Goal: Information Seeking & Learning: Learn about a topic

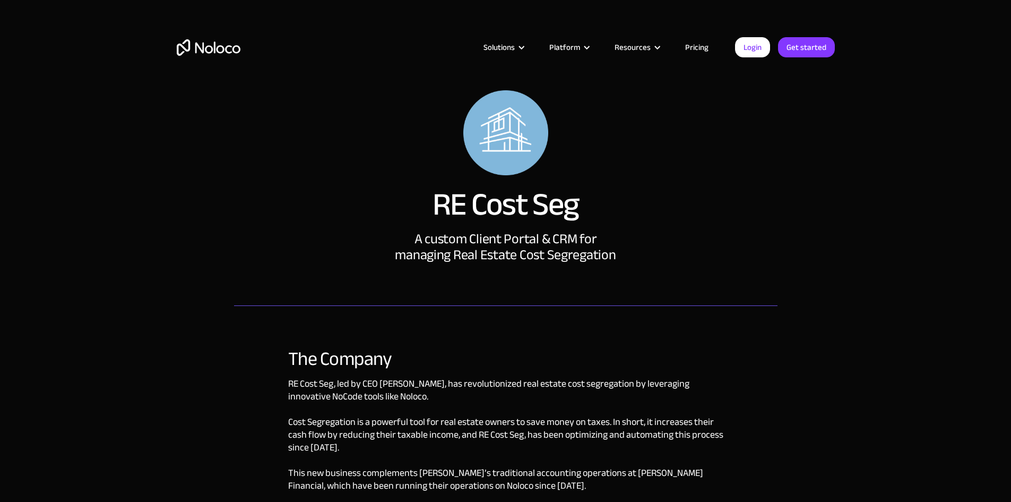
click at [219, 42] on img "home" at bounding box center [209, 47] width 64 height 16
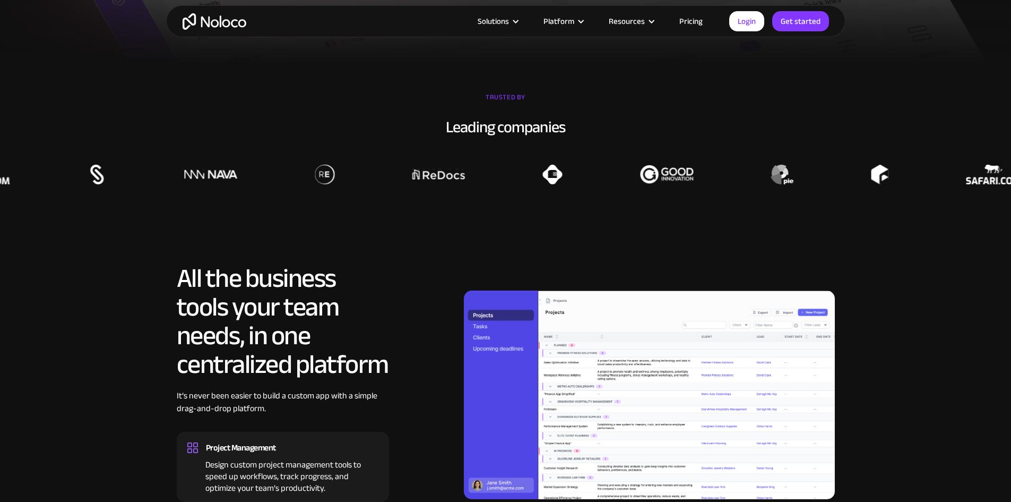
scroll to position [849, 0]
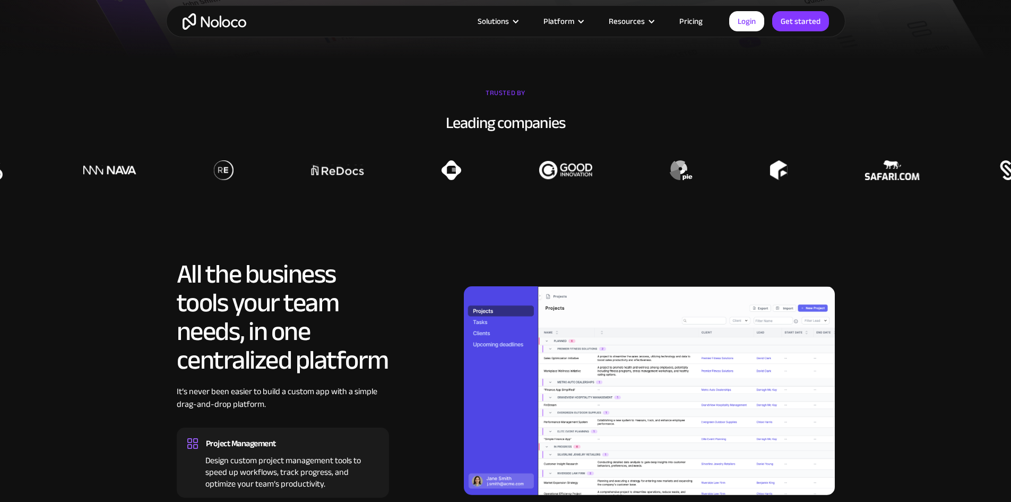
click at [687, 23] on link "Pricing" at bounding box center [691, 21] width 50 height 14
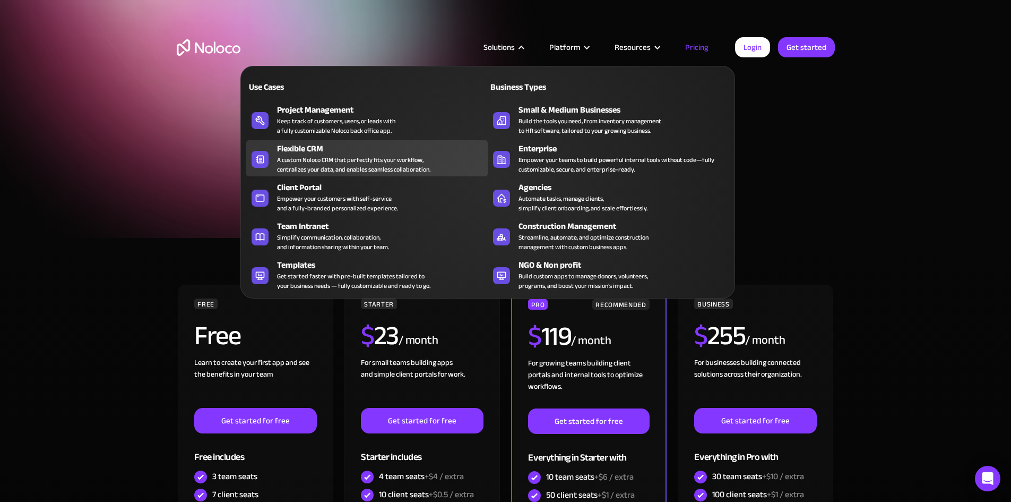
click at [363, 161] on div "A custom Noloco CRM that perfectly fits your workflow, centralizes your data, a…" at bounding box center [353, 164] width 153 height 19
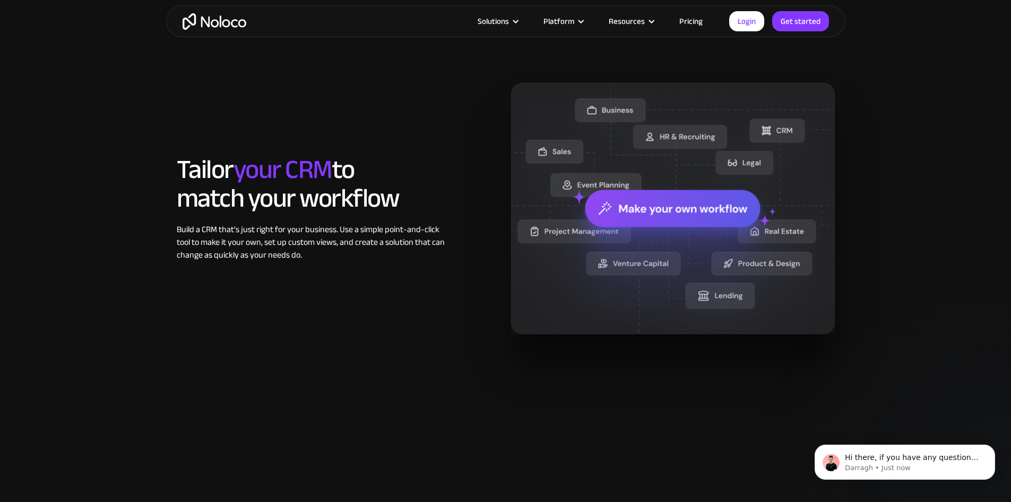
scroll to position [796, 0]
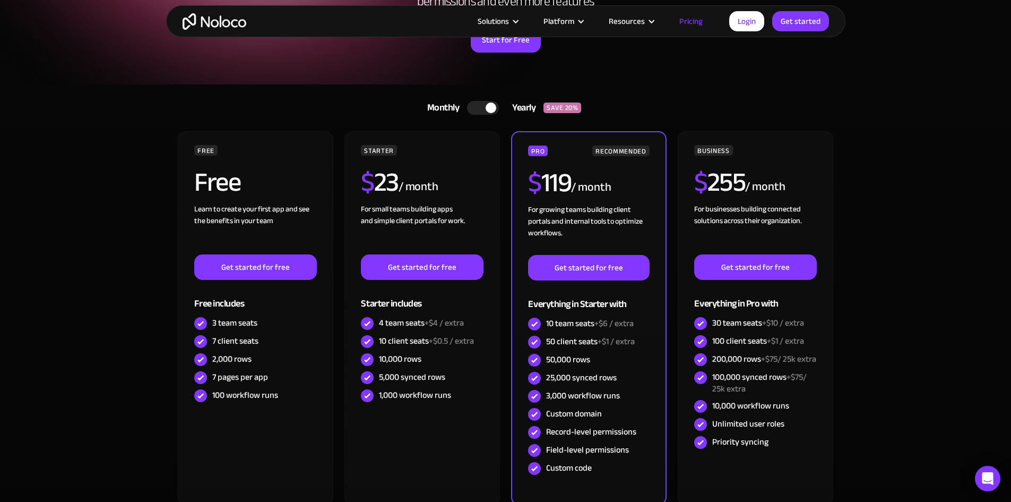
scroll to position [159, 0]
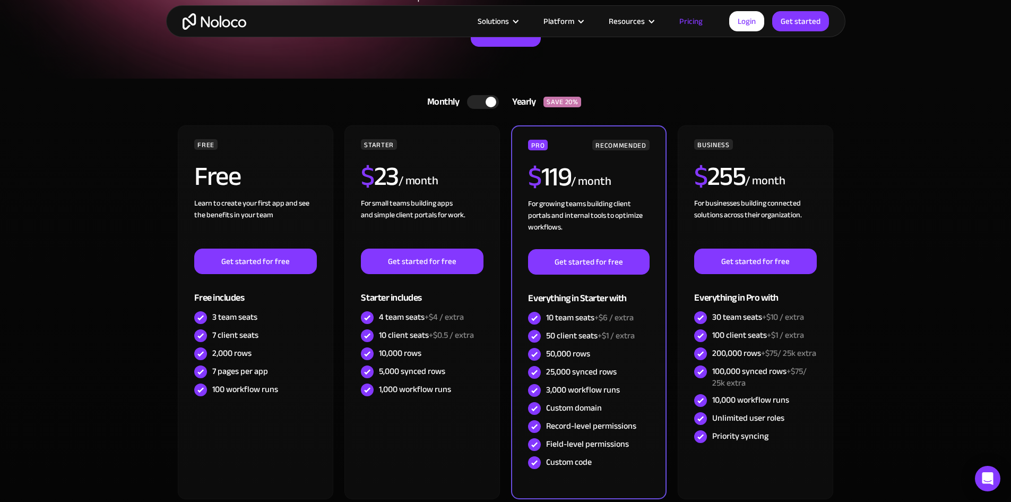
click at [481, 103] on div at bounding box center [483, 102] width 32 height 14
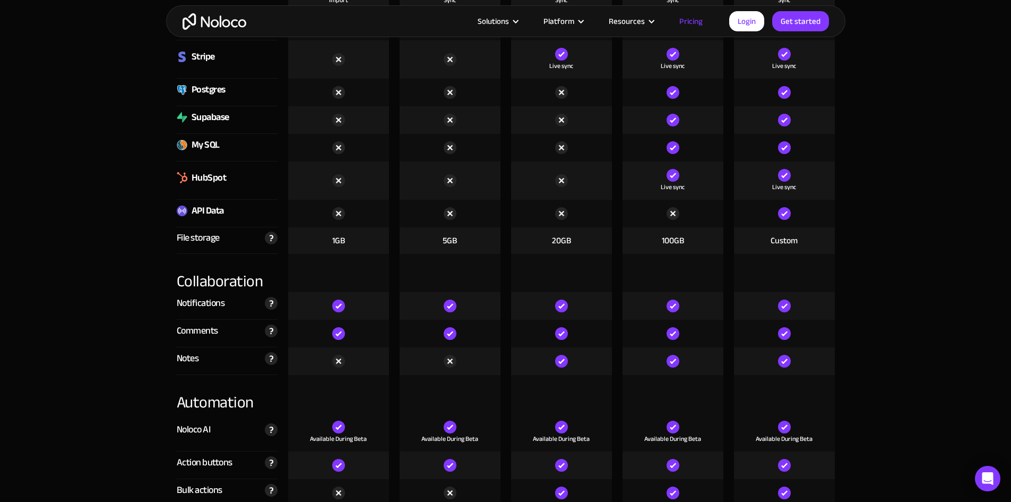
scroll to position [1698, 0]
